Goal: Information Seeking & Learning: Learn about a topic

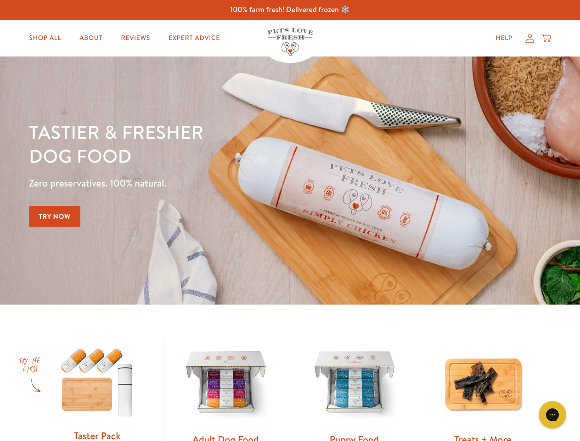
click at [290, 220] on div "Tastier & fresher dog food Zero preservatives. 100% natural. Try Now" at bounding box center [203, 180] width 348 height 121
click at [552, 414] on icon "Gorgias live chat" at bounding box center [551, 414] width 9 height 9
